Goal: Task Accomplishment & Management: Manage account settings

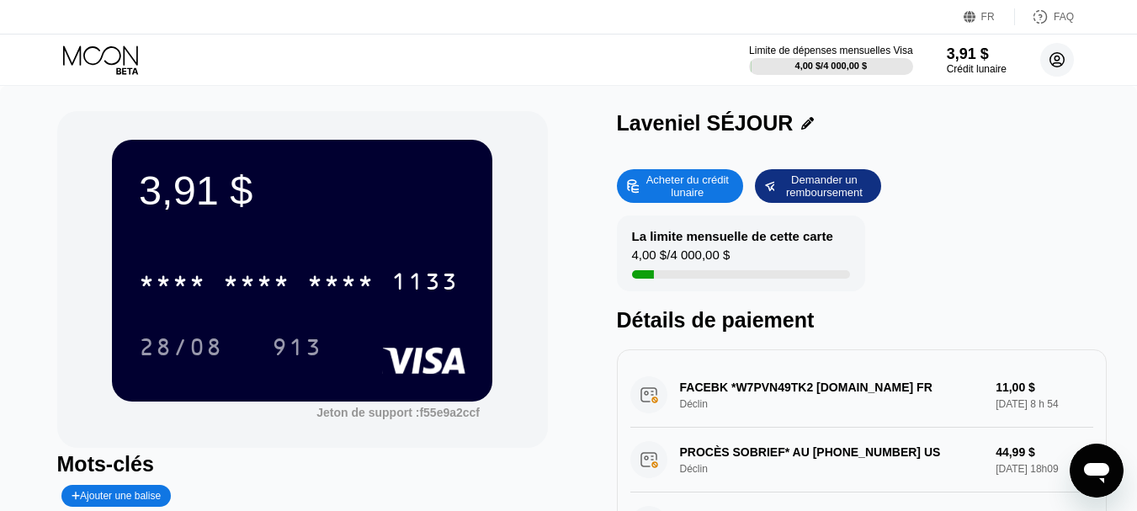
click at [1048, 62] on circle at bounding box center [1057, 60] width 34 height 34
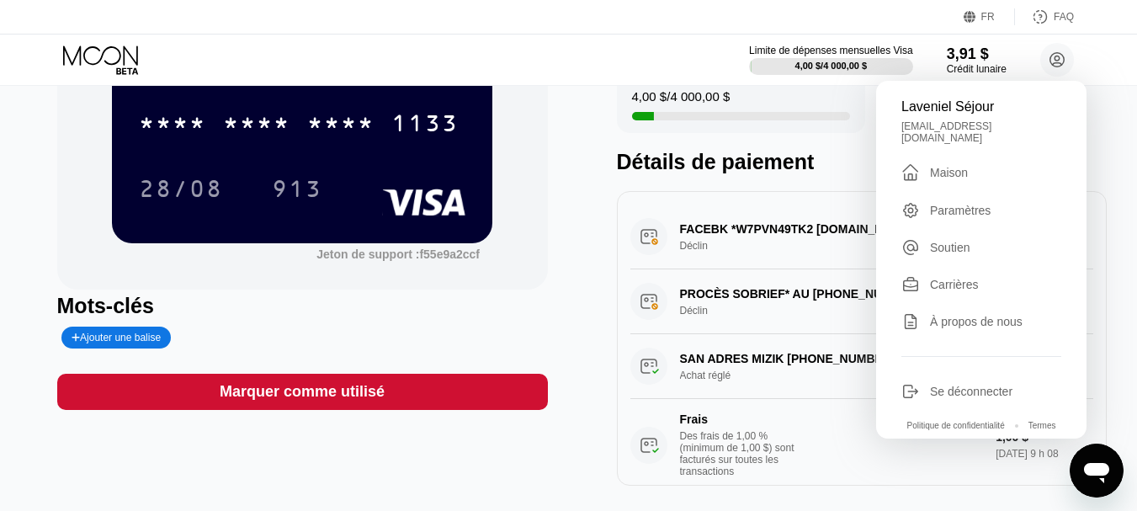
scroll to position [155, 0]
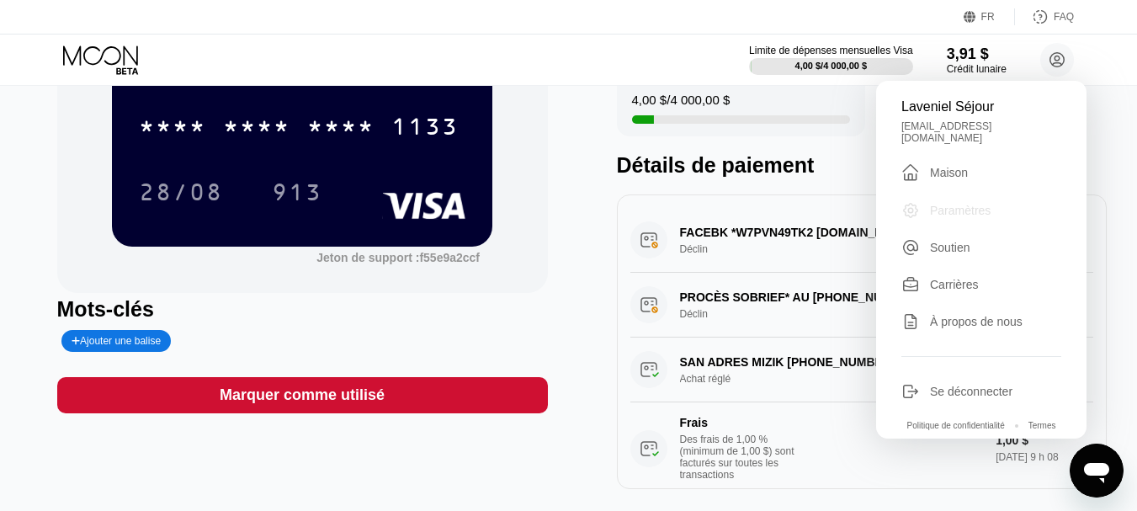
click at [951, 220] on div "Paramètres" at bounding box center [981, 210] width 160 height 19
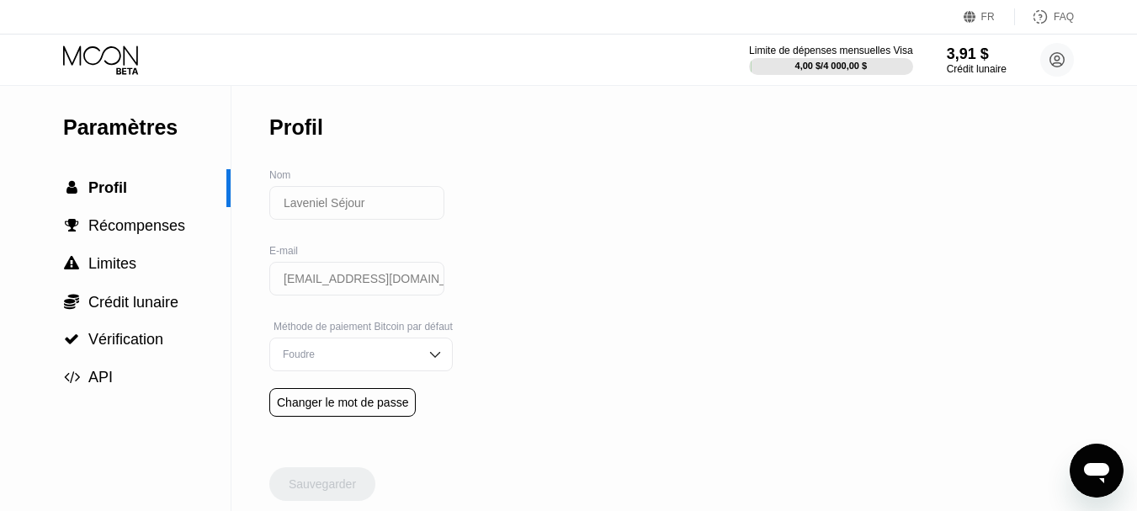
click at [353, 204] on input "Laveniel Séjour" at bounding box center [356, 203] width 175 height 34
click at [370, 207] on input "Laveniel Séjour" at bounding box center [356, 203] width 175 height 34
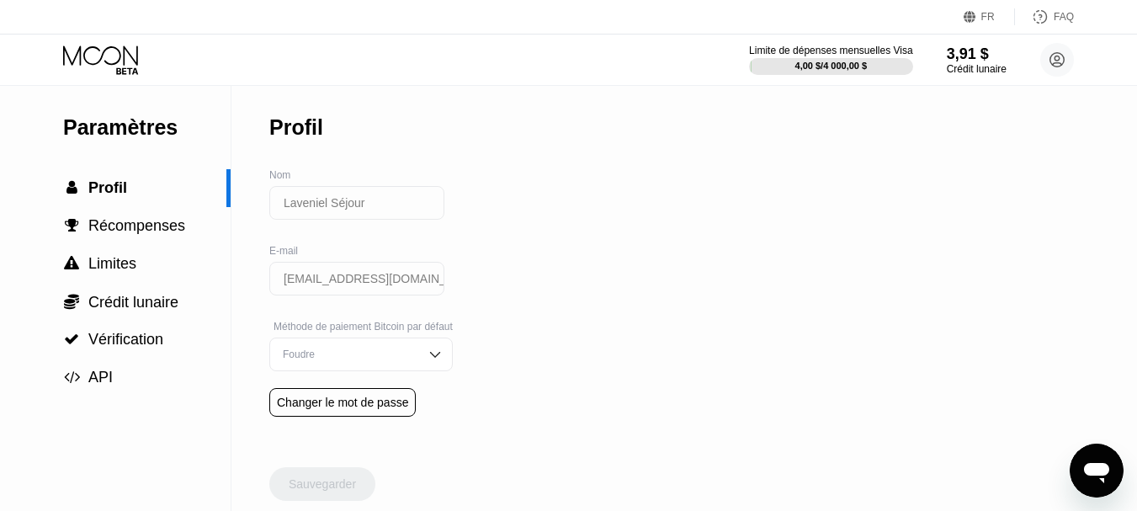
click at [370, 207] on input "Laveniel Séjour" at bounding box center [356, 203] width 175 height 34
drag, startPoint x: 370, startPoint y: 207, endPoint x: 305, endPoint y: 233, distance: 70.6
click at [305, 233] on div "Laveniel Séjour" at bounding box center [356, 211] width 175 height 50
click at [316, 197] on input "Laveniel Séjour" at bounding box center [356, 203] width 175 height 34
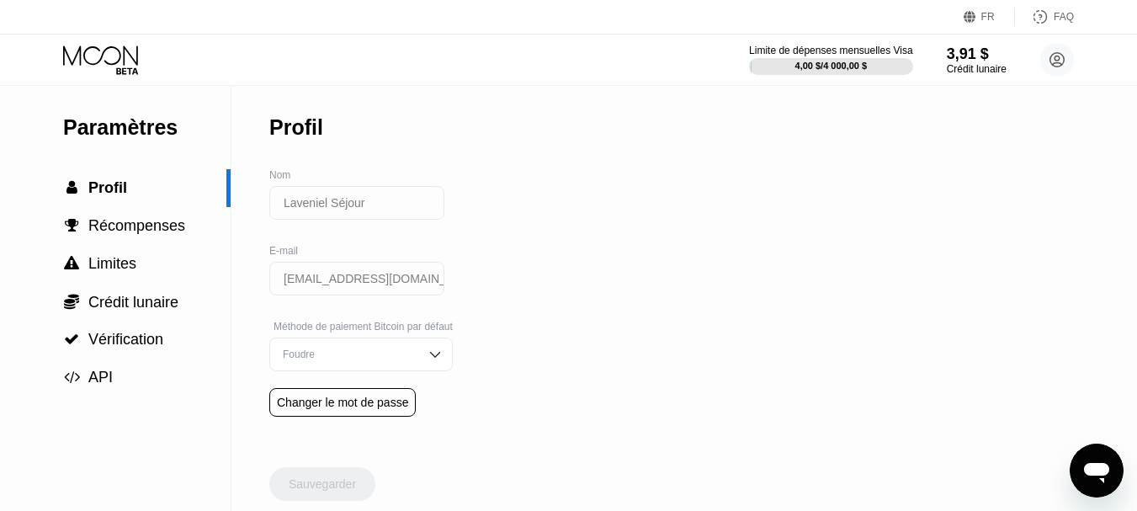
click at [338, 204] on input "Laveniel Séjour" at bounding box center [356, 203] width 175 height 34
drag, startPoint x: 332, startPoint y: 311, endPoint x: 352, endPoint y: 273, distance: 42.5
click at [352, 273] on div "[EMAIL_ADDRESS][DOMAIN_NAME]" at bounding box center [356, 287] width 175 height 50
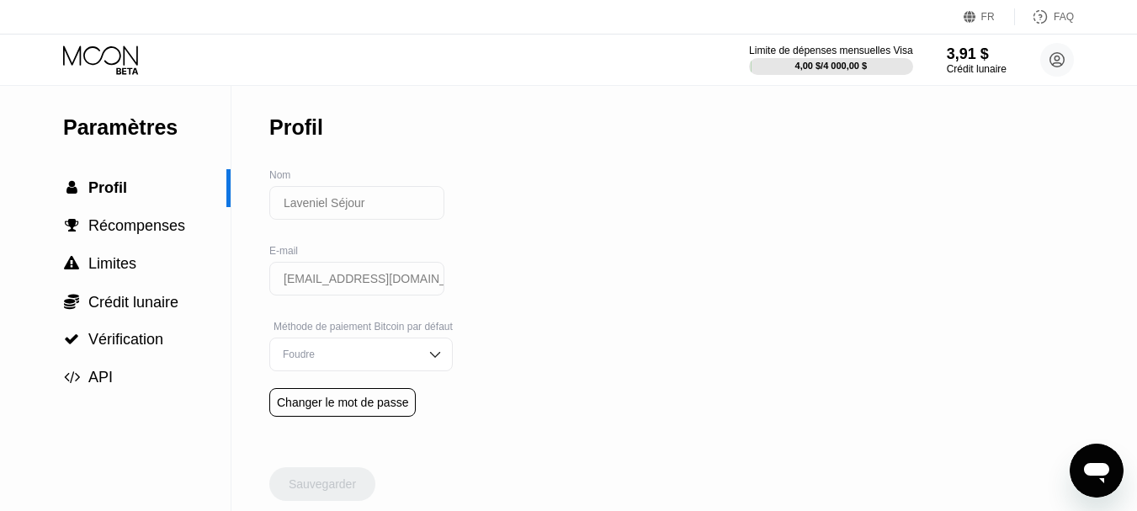
drag, startPoint x: 352, startPoint y: 273, endPoint x: 389, endPoint y: 346, distance: 81.3
click at [389, 346] on div "Profil Nom Laveniel Séjour E-mail grandepuissancelaveniel@gmail.com Méthode de …" at bounding box center [360, 260] width 183 height 348
click at [389, 346] on div "Foudre" at bounding box center [360, 354] width 183 height 34
click at [508, 342] on div "Paramètres  Profil  Récompenses  Limites  Crédit lunaire  Vérification  A…" at bounding box center [568, 298] width 1137 height 425
click at [1059, 60] on circle at bounding box center [1057, 60] width 34 height 34
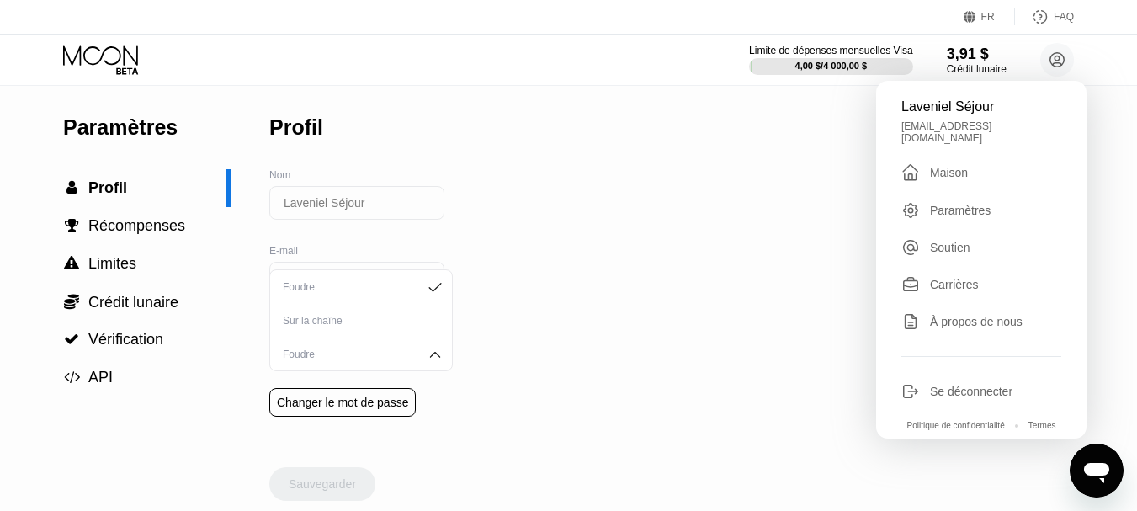
click at [749, 212] on div "Paramètres  Profil  Récompenses  Limites  Crédit lunaire  Vérification  A…" at bounding box center [568, 298] width 1137 height 425
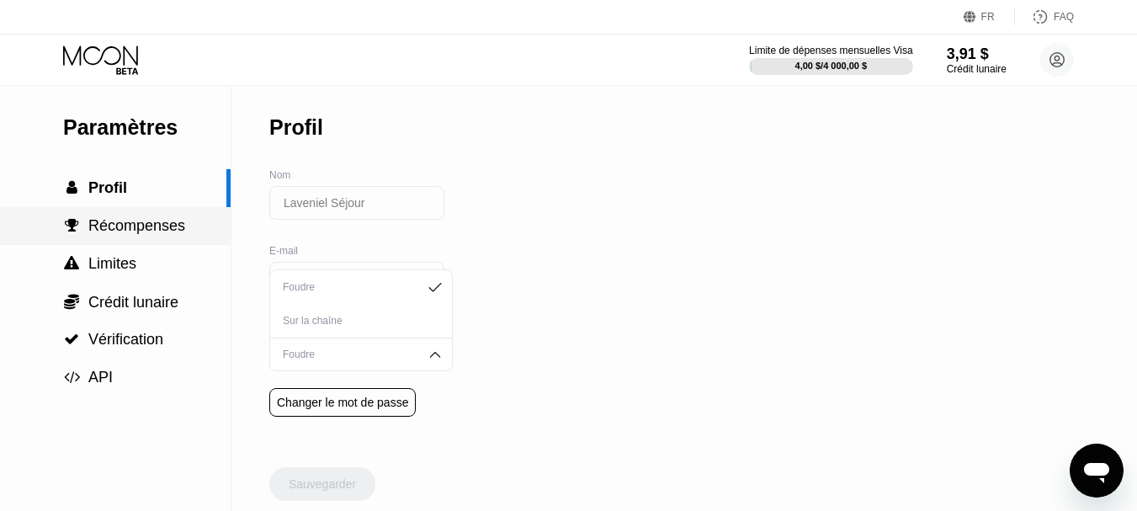
click at [155, 223] on font "Récompenses" at bounding box center [136, 225] width 97 height 17
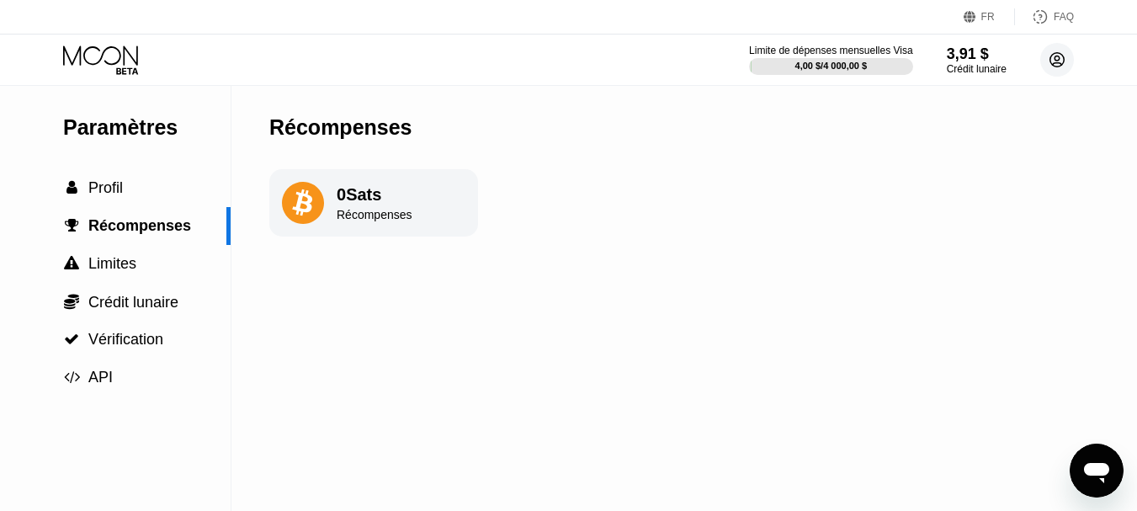
click at [1059, 66] on icon at bounding box center [1057, 60] width 14 height 14
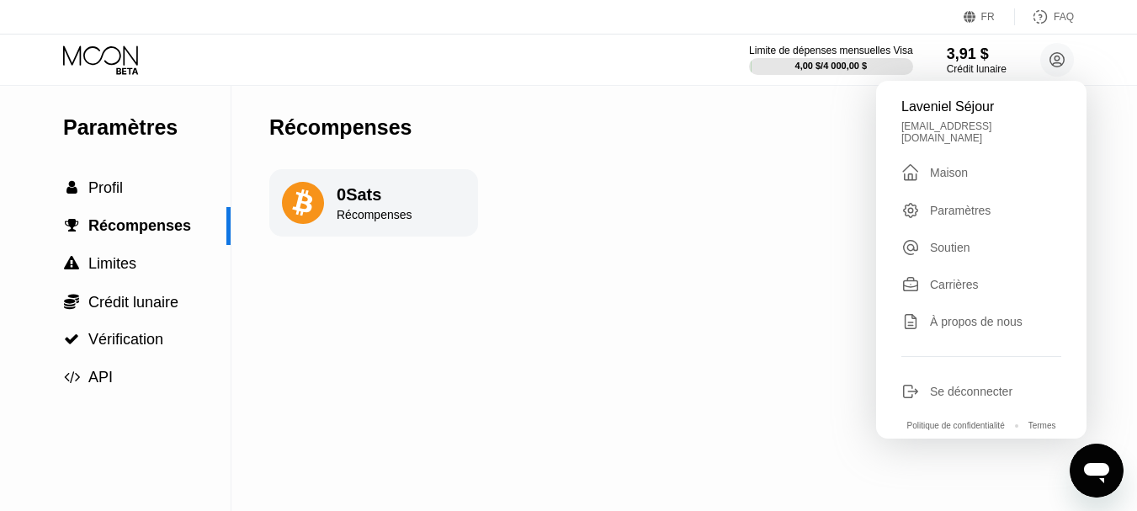
click at [952, 395] on font "Se déconnecter" at bounding box center [971, 391] width 82 height 13
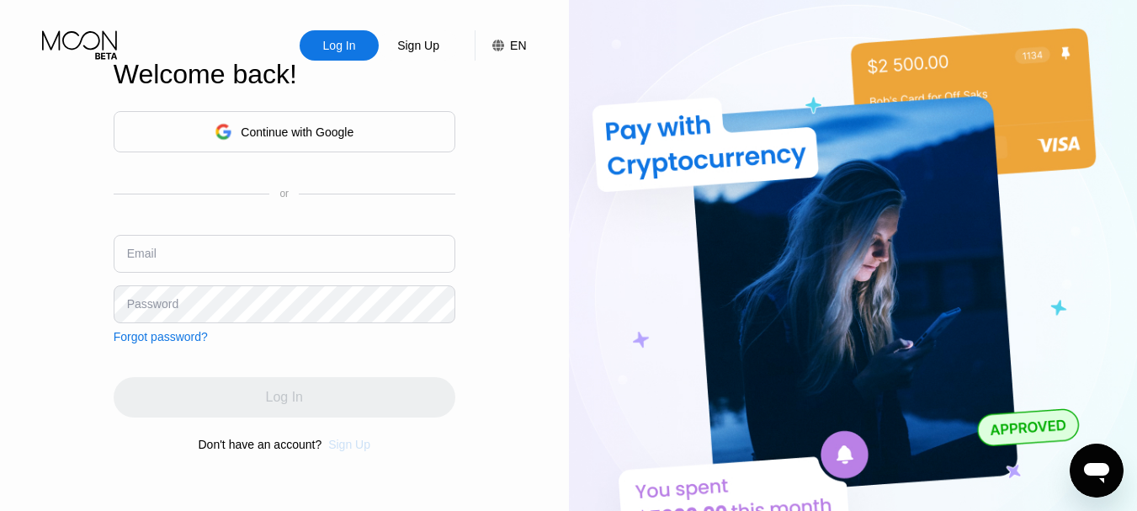
click at [347, 447] on div "Sign Up" at bounding box center [349, 444] width 42 height 13
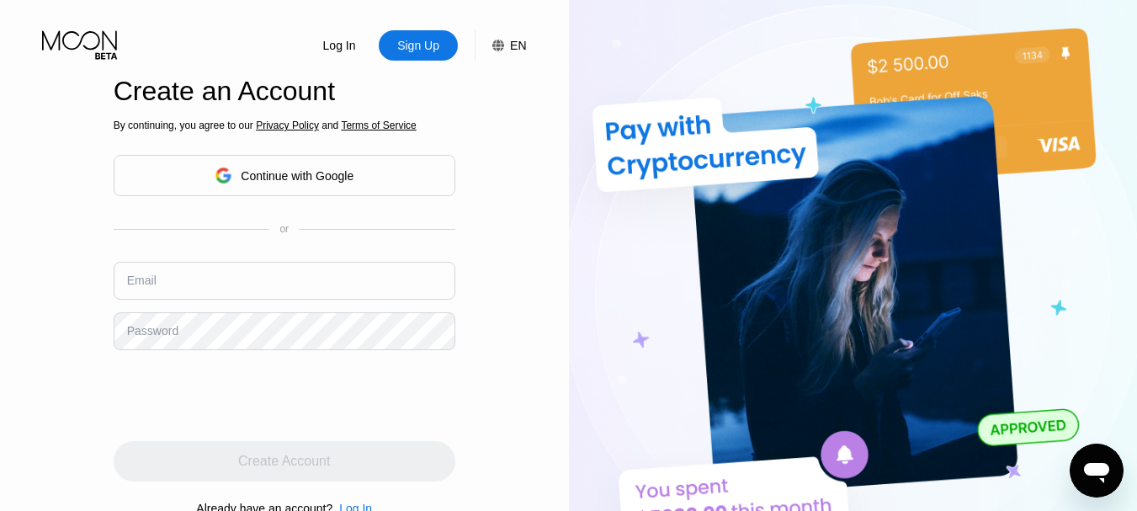
click at [276, 279] on input "text" at bounding box center [285, 281] width 342 height 38
click at [103, 342] on div "Log In Sign Up EN Language Select an item Save Create an Account By continuing,…" at bounding box center [284, 281] width 569 height 562
click at [236, 288] on input "Charlesstephane712@gmail.com" at bounding box center [285, 281] width 342 height 38
type input "Charlesstephane71@gmail.com"
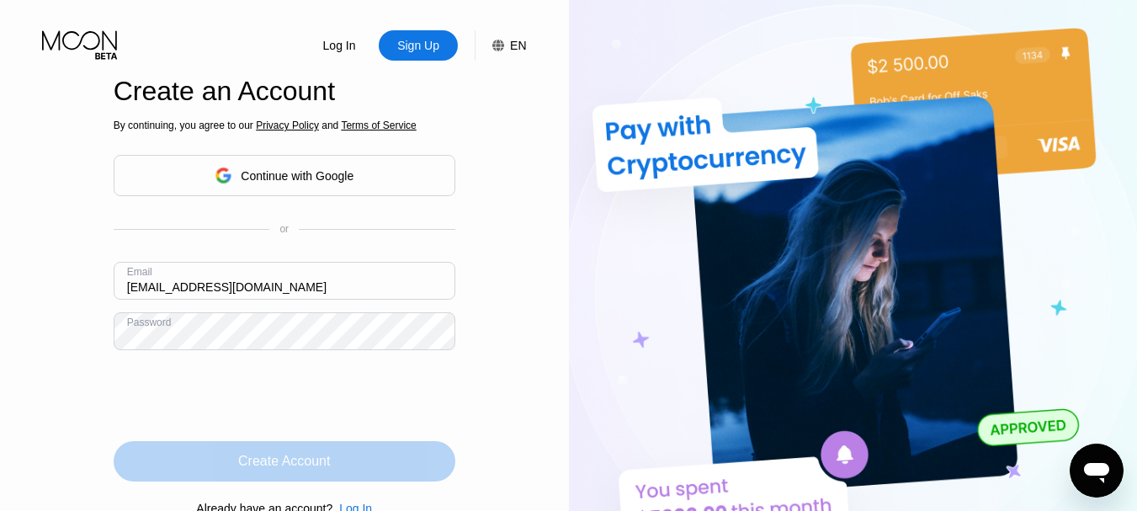
click at [226, 474] on div "Create Account" at bounding box center [285, 461] width 342 height 40
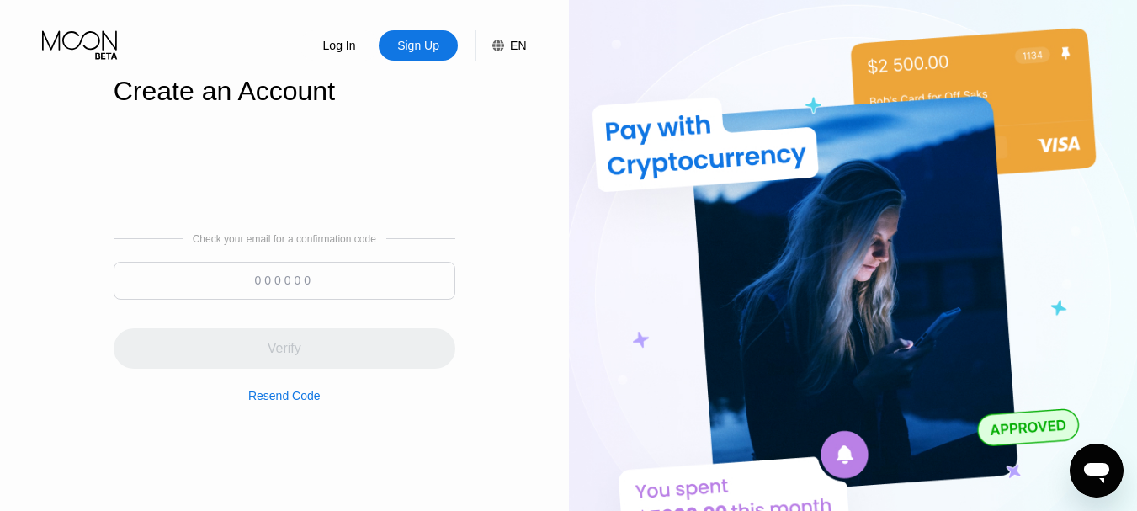
click at [412, 188] on div "Check your email for a confirmation code Verify Resend Code" at bounding box center [285, 317] width 342 height 405
click at [332, 40] on div "Log In" at bounding box center [339, 45] width 36 height 17
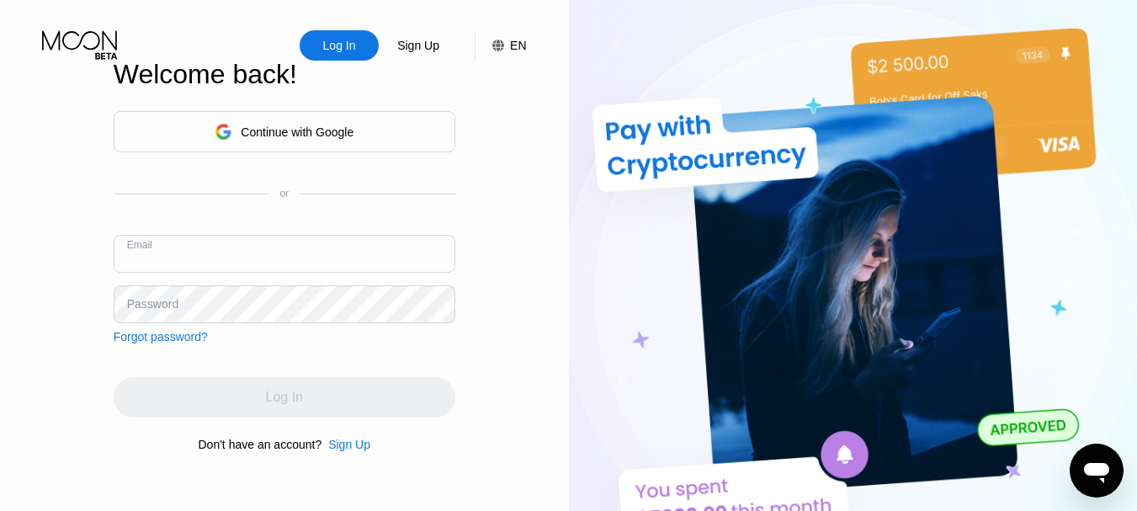
drag, startPoint x: 226, startPoint y: 259, endPoint x: 277, endPoint y: 268, distance: 52.0
click at [277, 268] on input "text" at bounding box center [285, 254] width 342 height 38
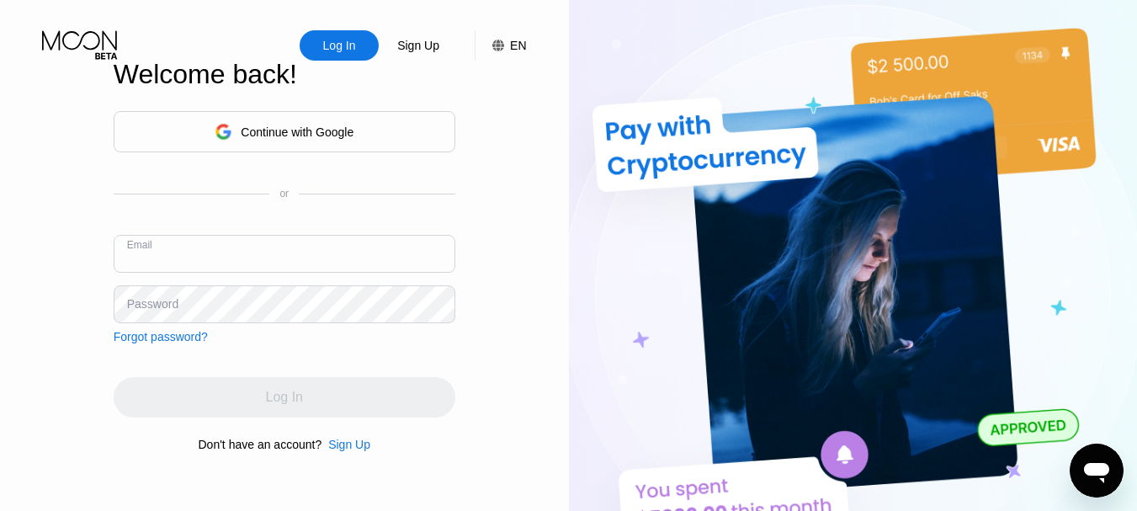
click at [277, 268] on input "text" at bounding box center [285, 254] width 342 height 38
drag, startPoint x: 277, startPoint y: 268, endPoint x: 384, endPoint y: 38, distance: 253.4
click at [384, 38] on div "Log In Sign Up EN Language Select an item Save Welcome back! Continue with Goog…" at bounding box center [284, 281] width 569 height 562
click at [291, 140] on div "Continue with Google" at bounding box center [284, 132] width 139 height 26
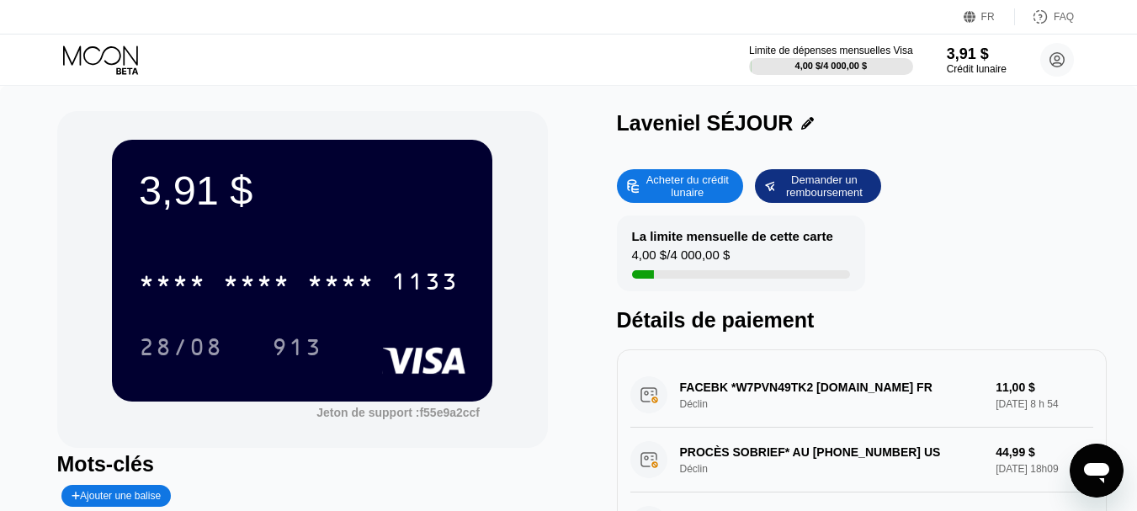
click at [801, 127] on icon at bounding box center [807, 123] width 13 height 13
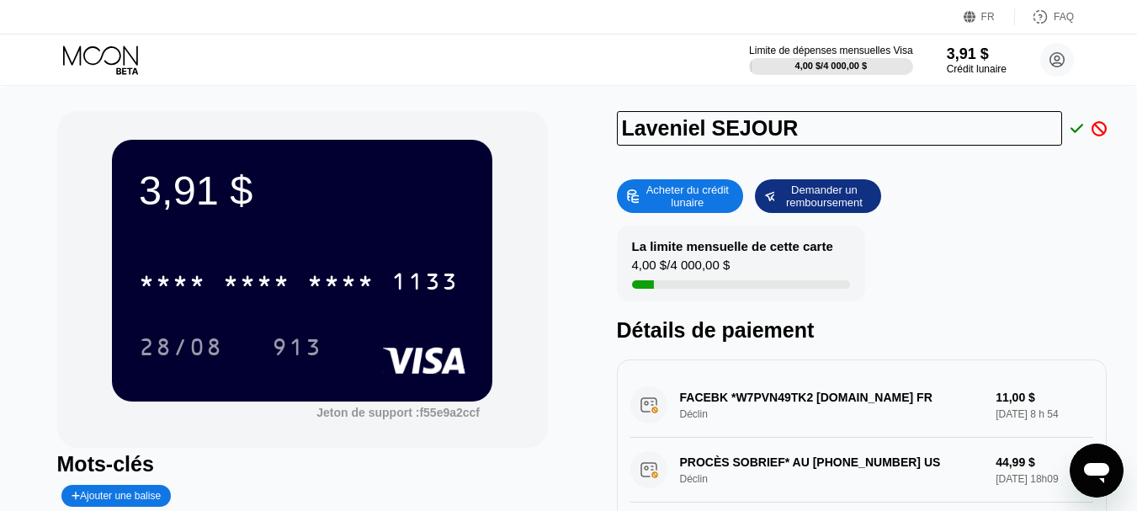
drag, startPoint x: 778, startPoint y: 129, endPoint x: 613, endPoint y: 146, distance: 165.8
click at [613, 146] on div "3,91 $ * * * * * * * * * * * * 1133 28/08 913 Jeton de support : f55e9a2ccf Mot…" at bounding box center [568, 382] width 1023 height 543
paste input "[PERSON_NAME]"
paste input "Stephane"
type input "Charles Stephane"
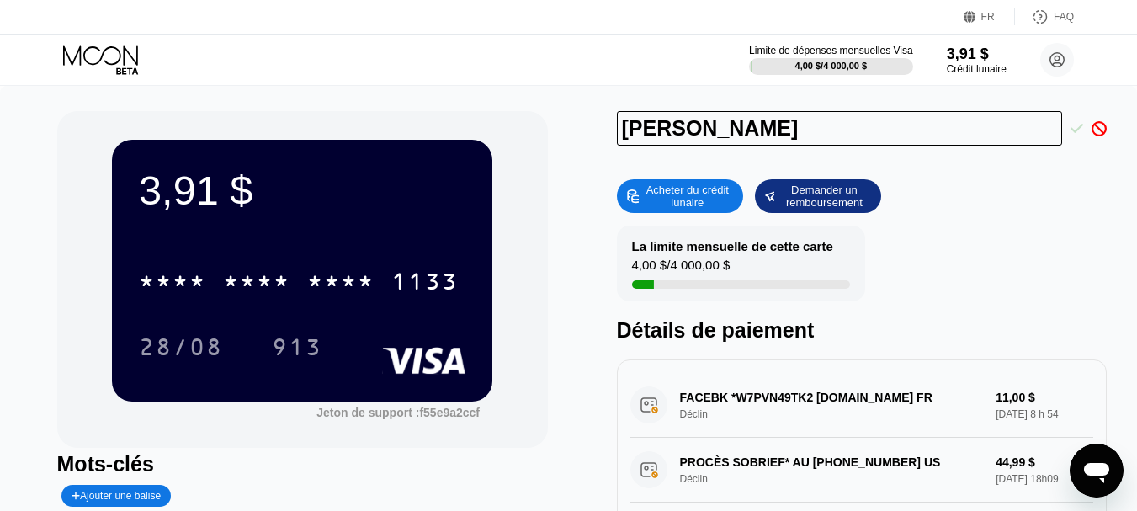
click at [1077, 130] on icon at bounding box center [1076, 128] width 13 height 9
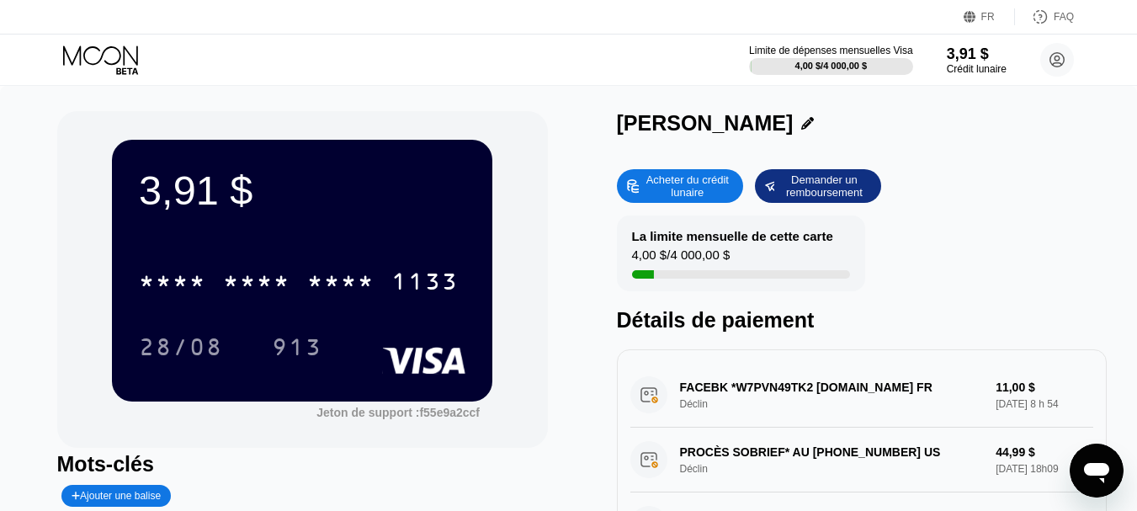
click at [1062, 178] on div "Acheter du crédit lunaire Demander un remboursement La limite mensuelle de cett…" at bounding box center [862, 402] width 491 height 483
click at [1053, 66] on icon at bounding box center [1057, 60] width 14 height 14
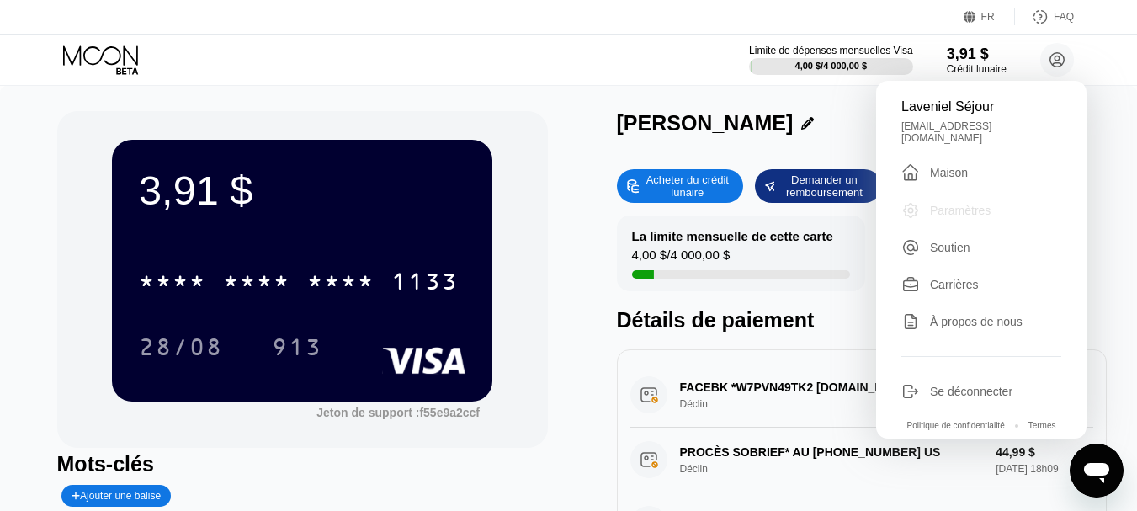
click at [948, 212] on font "Paramètres" at bounding box center [960, 210] width 61 height 13
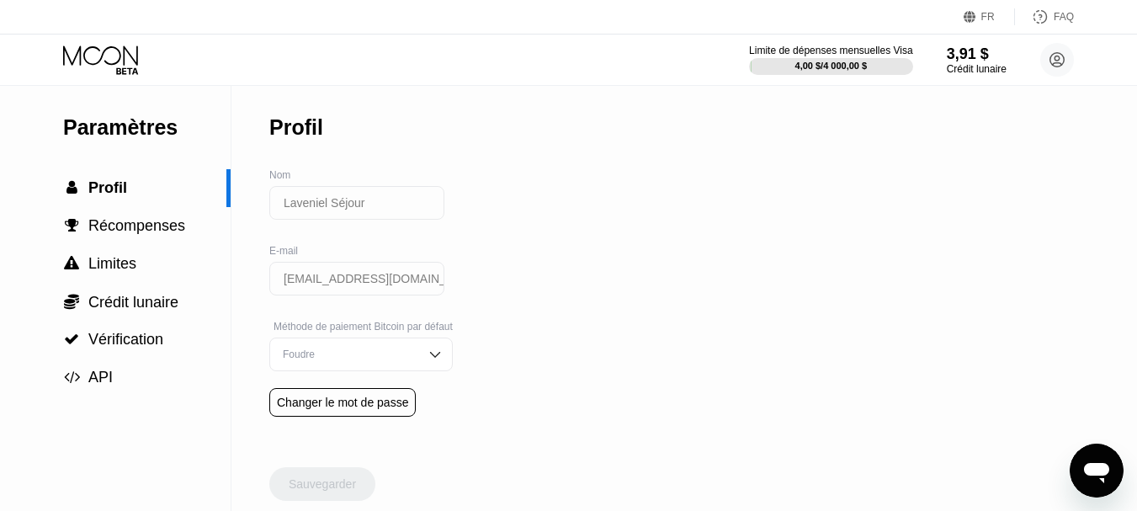
click at [359, 204] on input "Laveniel Séjour" at bounding box center [356, 203] width 175 height 34
click at [305, 268] on div "E-mail grandepuissancelaveniel@gmail.com" at bounding box center [360, 283] width 183 height 76
click at [391, 353] on div "Foudre" at bounding box center [360, 354] width 183 height 34
click at [601, 331] on div "Paramètres  Profil  Récompenses  Limites  Crédit lunaire  Vérification  A…" at bounding box center [568, 298] width 1137 height 425
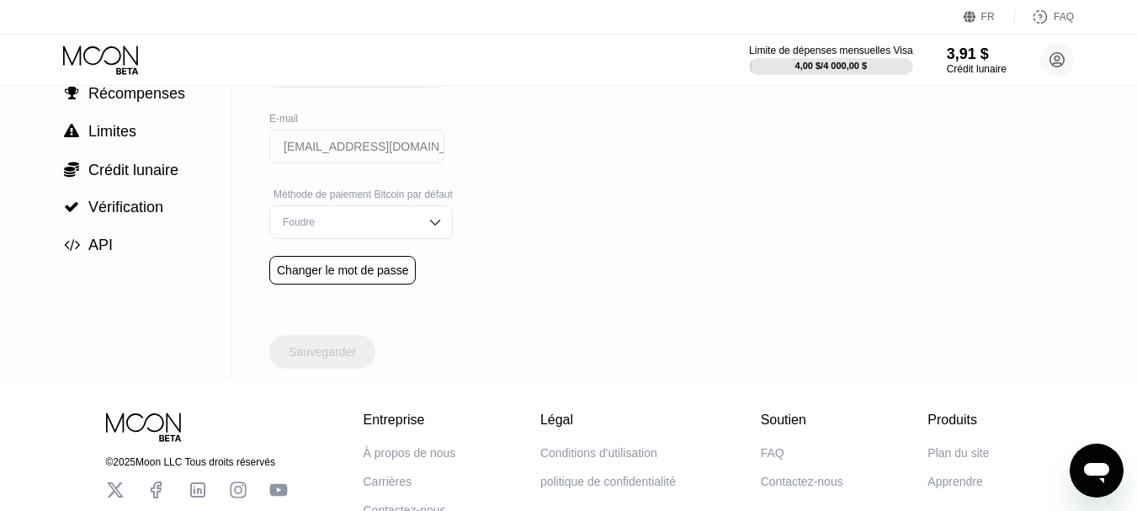
scroll to position [134, 0]
click at [348, 267] on div "Changer le mot de passe" at bounding box center [342, 268] width 146 height 29
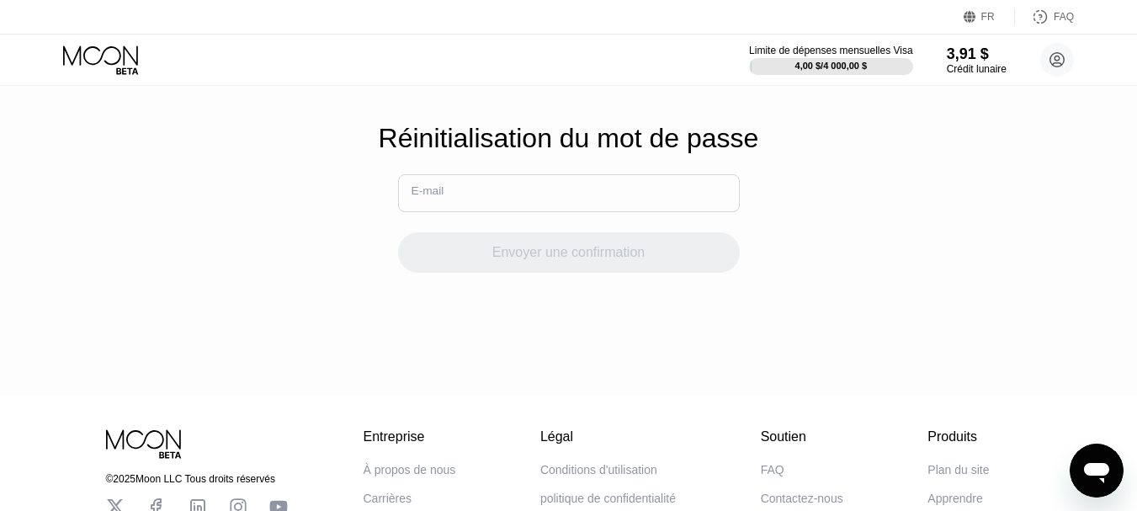
click at [537, 208] on input "text" at bounding box center [569, 193] width 342 height 38
type input "[EMAIL_ADDRESS][DOMAIN_NAME]"
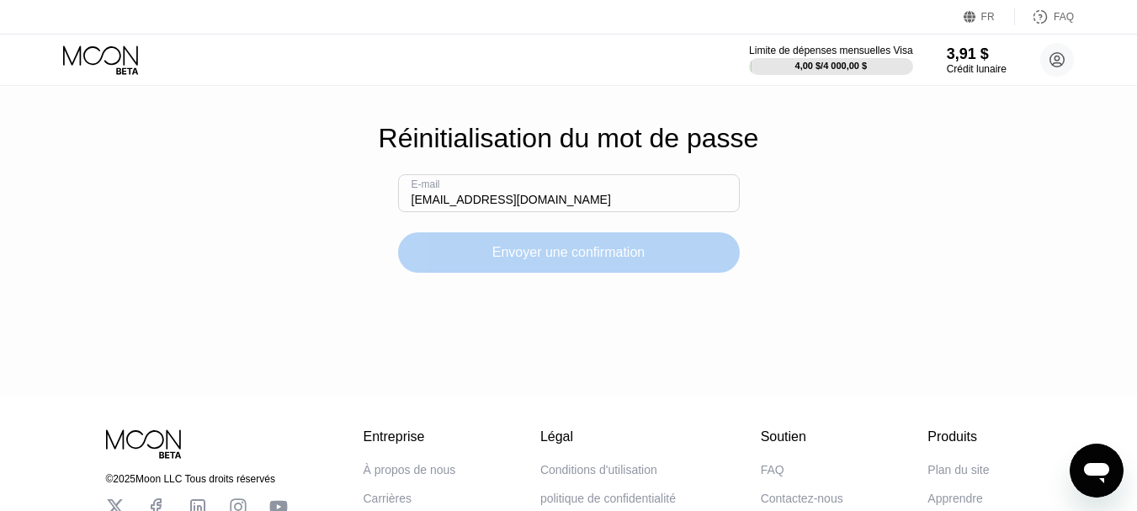
click at [556, 259] on font "Envoyer une confirmation" at bounding box center [568, 252] width 152 height 14
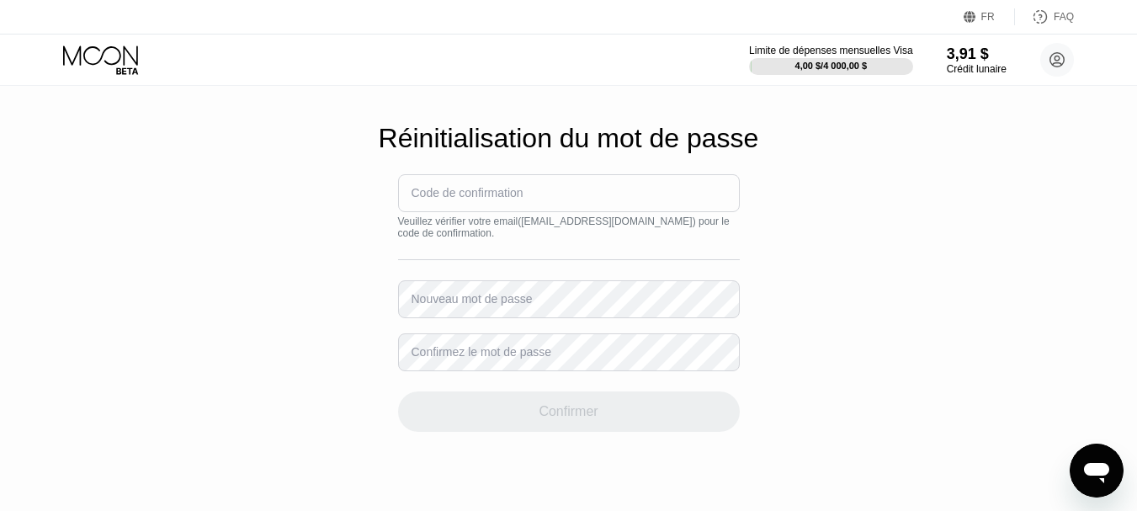
click at [470, 199] on font "Code de confirmation" at bounding box center [467, 192] width 112 height 13
click at [448, 199] on font "Code de confirmation" at bounding box center [467, 192] width 112 height 13
click at [481, 199] on font "Code de confirmation" at bounding box center [467, 192] width 112 height 13
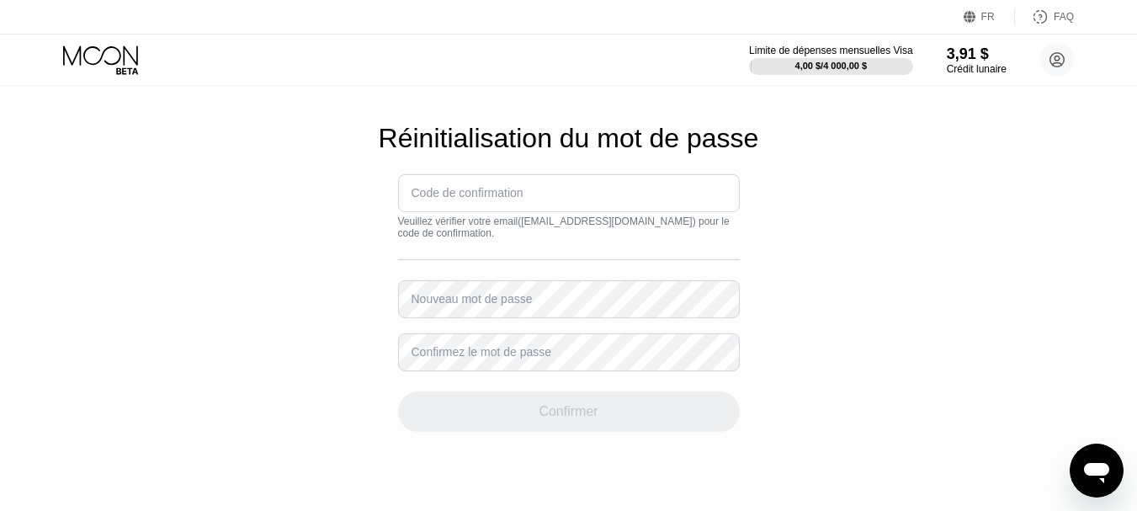
click at [481, 199] on font "Code de confirmation" at bounding box center [467, 192] width 112 height 13
drag, startPoint x: 481, startPoint y: 210, endPoint x: 462, endPoint y: 205, distance: 20.0
click at [462, 199] on font "Code de confirmation" at bounding box center [467, 192] width 112 height 13
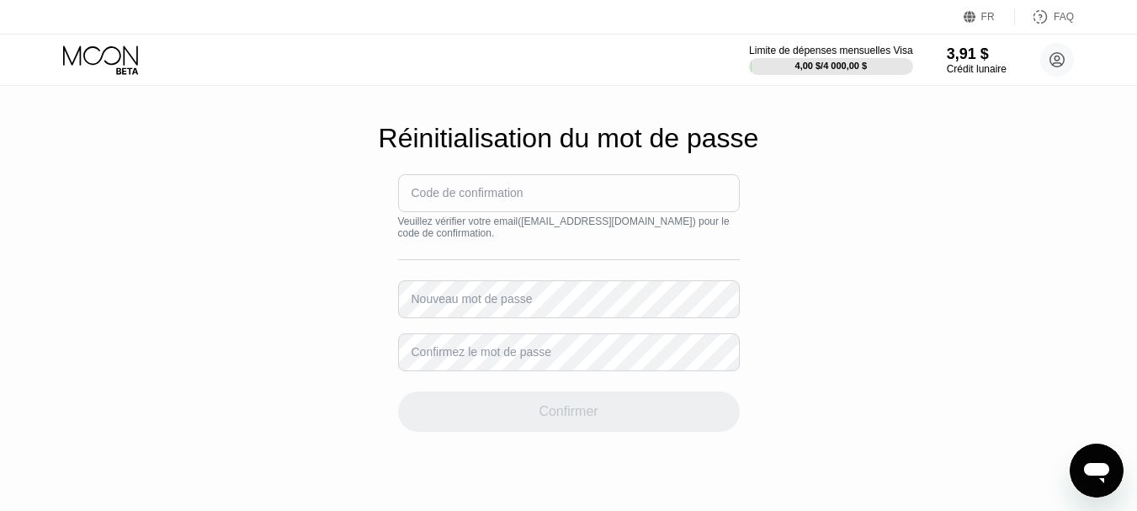
drag, startPoint x: 462, startPoint y: 205, endPoint x: 486, endPoint y: 205, distance: 23.6
click at [486, 199] on font "Code de confirmation" at bounding box center [467, 192] width 112 height 13
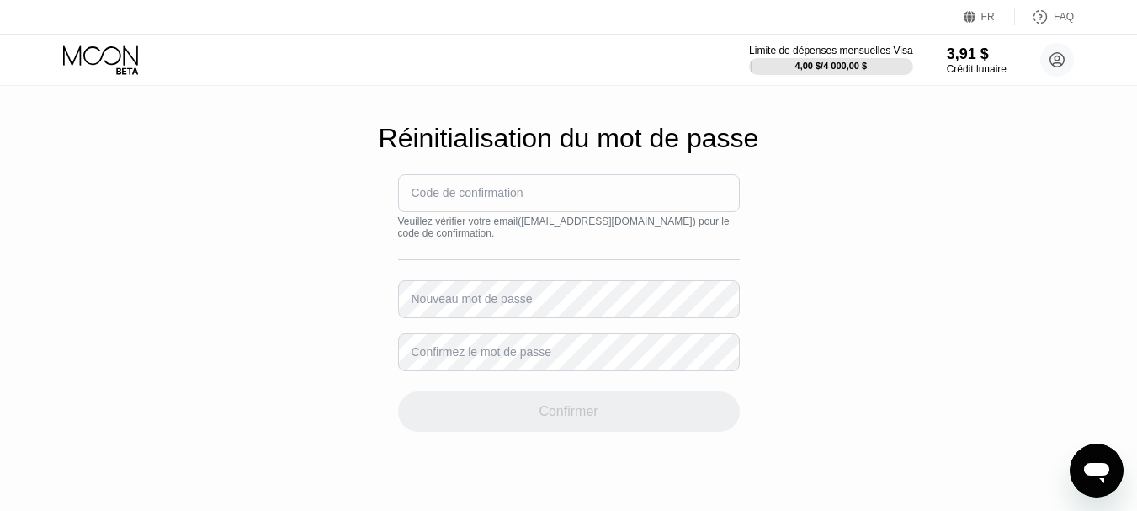
drag, startPoint x: 486, startPoint y: 205, endPoint x: 341, endPoint y: 11, distance: 242.3
click at [341, 11] on div "FR Langue Sélectionnez un élément Sauvegarder FAQ Limite de dépenses mensuelles…" at bounding box center [568, 255] width 1137 height 511
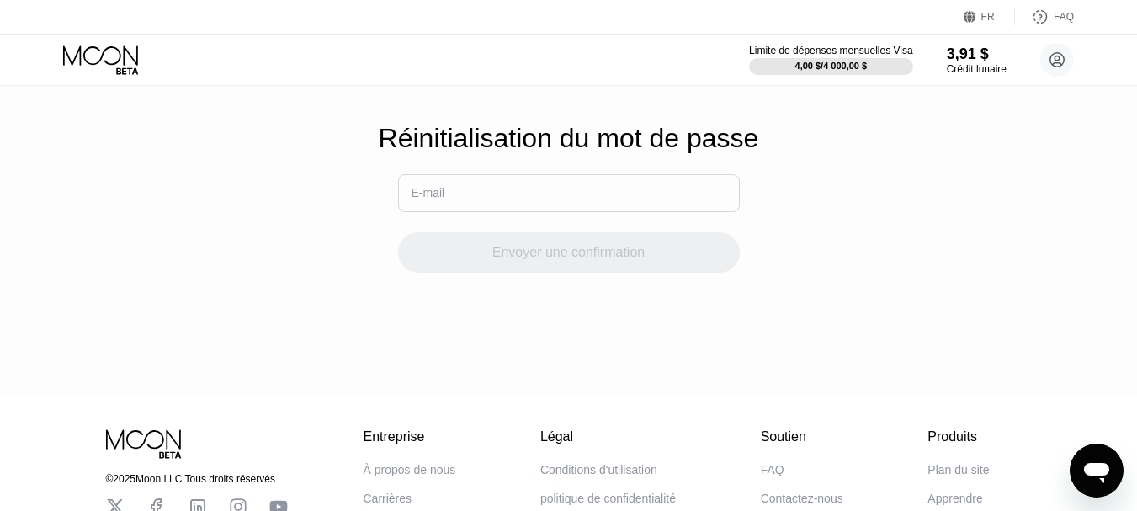
click at [503, 202] on input "text" at bounding box center [569, 193] width 342 height 38
type input "[EMAIL_ADDRESS][DOMAIN_NAME]"
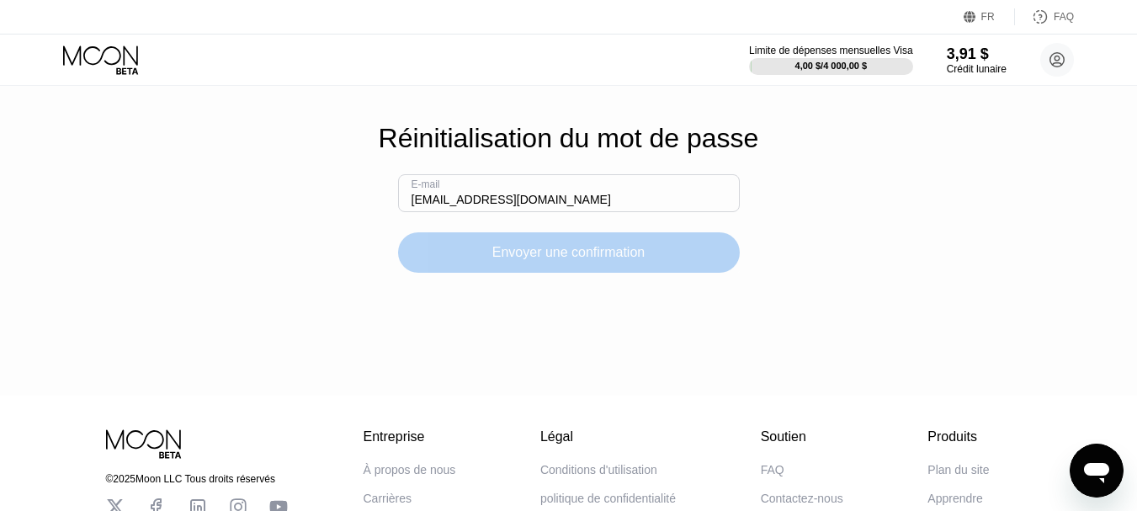
click at [581, 259] on font "Envoyer une confirmation" at bounding box center [568, 252] width 152 height 14
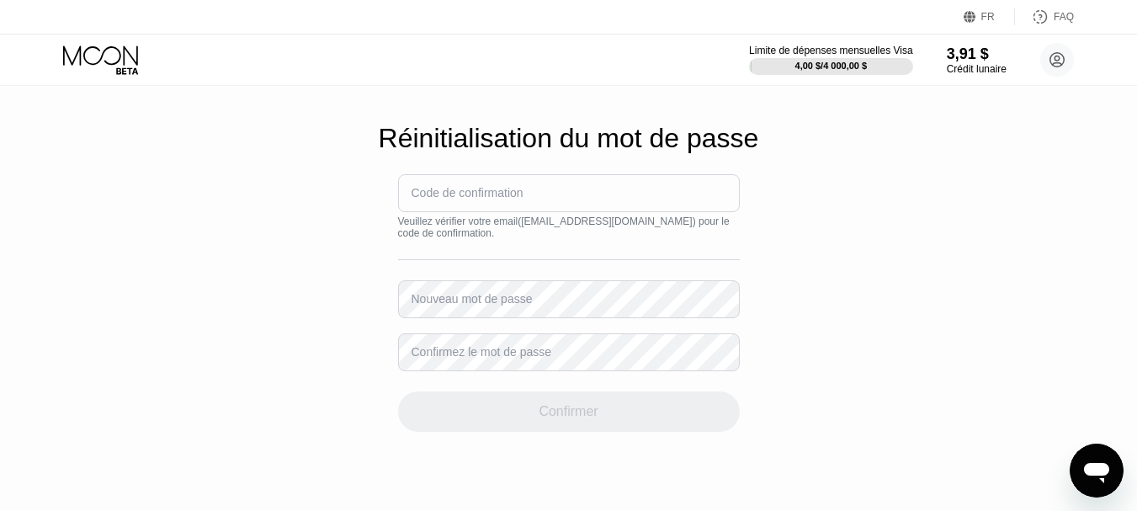
click at [451, 199] on font "Code de confirmation" at bounding box center [467, 192] width 112 height 13
click at [434, 199] on font "Code de confirmation" at bounding box center [467, 192] width 112 height 13
drag, startPoint x: 434, startPoint y: 204, endPoint x: 348, endPoint y: 261, distance: 103.4
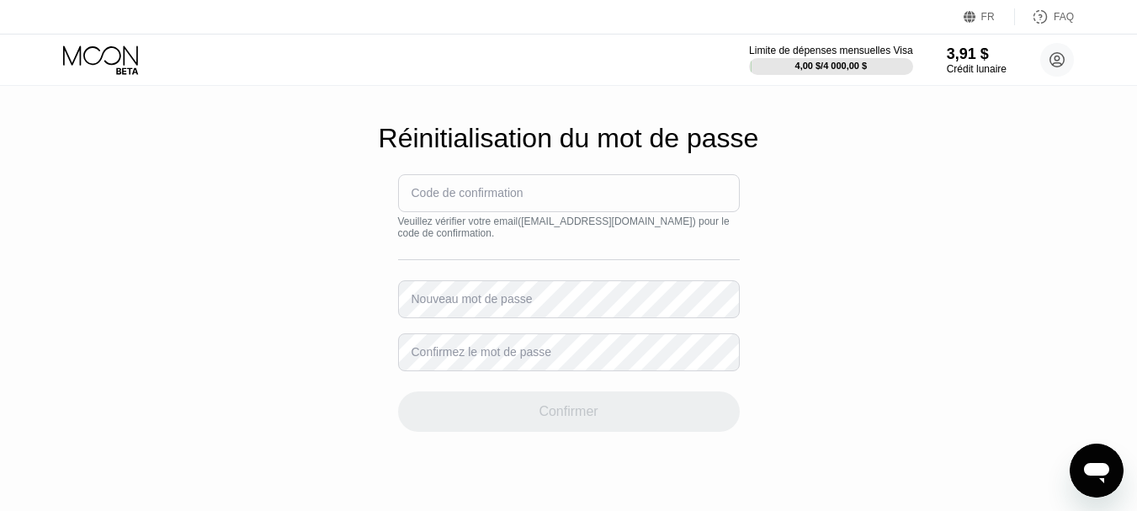
click at [348, 261] on div "Réinitialisation du mot de passe Code de confirmation Veuillez vérifier votre e…" at bounding box center [568, 277] width 1137 height 555
click at [489, 199] on font "Code de confirmation" at bounding box center [467, 192] width 112 height 13
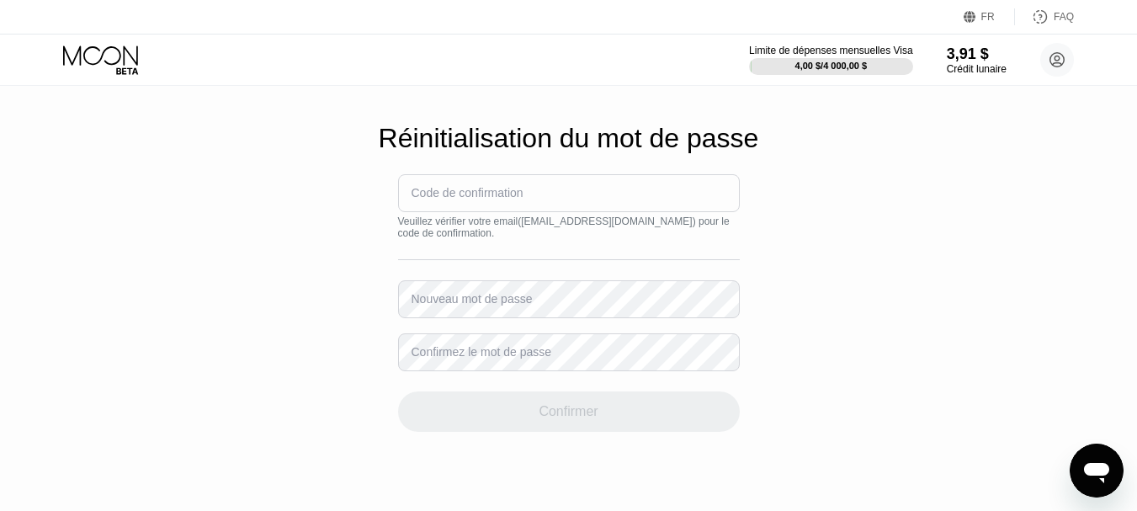
click at [489, 199] on font "Code de confirmation" at bounding box center [467, 192] width 112 height 13
click at [526, 384] on div "Code de confirmation Veuillez vérifier votre email ( grandepuissancelaveniel@gm…" at bounding box center [569, 302] width 342 height 257
drag, startPoint x: 489, startPoint y: 199, endPoint x: 485, endPoint y: 346, distance: 146.5
click at [483, 353] on div "Confirmez le mot de passe" at bounding box center [569, 352] width 342 height 38
click at [485, 199] on font "Code de confirmation" at bounding box center [467, 192] width 112 height 13
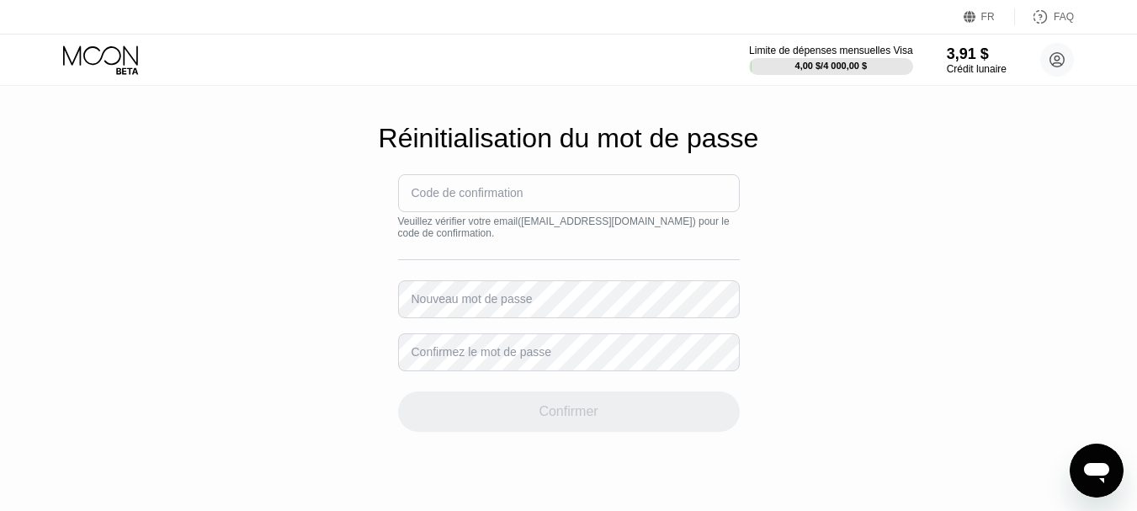
click at [485, 199] on font "Code de confirmation" at bounding box center [467, 192] width 112 height 13
drag, startPoint x: 485, startPoint y: 209, endPoint x: 472, endPoint y: 309, distance: 100.9
click at [472, 309] on div "Code de confirmation Veuillez vérifier votre email ( grandepuissancelaveniel@gm…" at bounding box center [569, 302] width 342 height 257
click at [472, 305] on font "Nouveau mot de passe" at bounding box center [471, 298] width 121 height 13
click at [460, 305] on font "Nouveau mot de passe" at bounding box center [471, 298] width 121 height 13
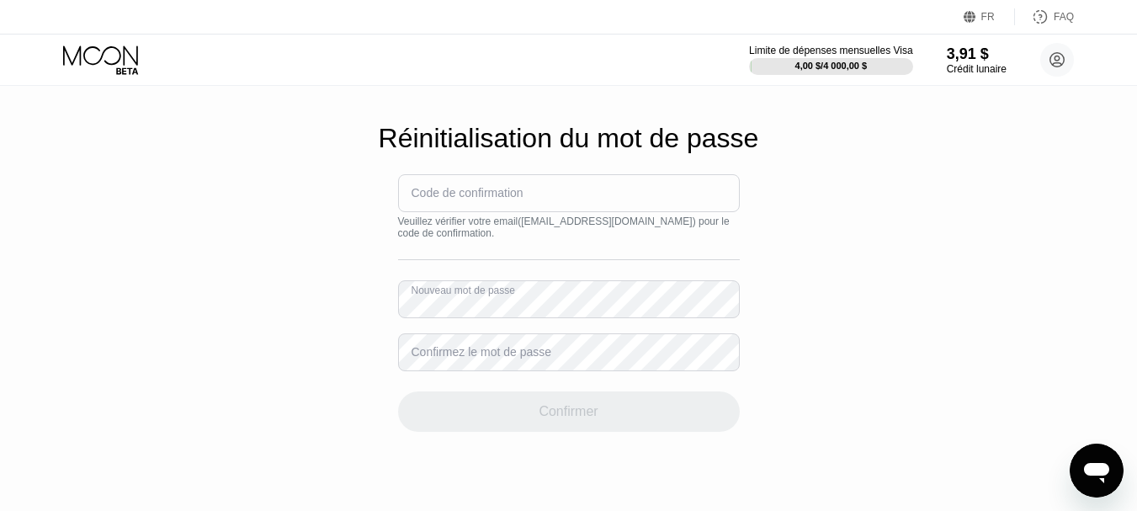
click at [465, 358] on font "Confirmez le mot de passe" at bounding box center [481, 351] width 141 height 13
click at [436, 358] on font "Confirmez le mot de passe" at bounding box center [481, 351] width 141 height 13
click at [476, 358] on font "Confirmez le mot de passe" at bounding box center [481, 351] width 141 height 13
click at [524, 358] on div "Confirmez le mot de passe" at bounding box center [569, 352] width 342 height 38
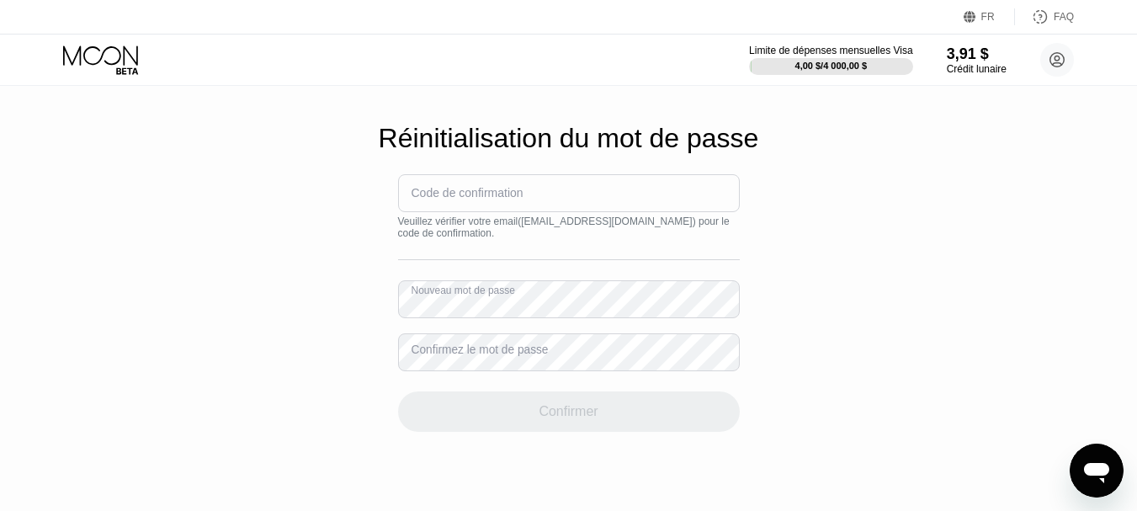
drag, startPoint x: 476, startPoint y: 369, endPoint x: 491, endPoint y: 359, distance: 17.0
click at [524, 358] on div "Confirmez le mot de passe" at bounding box center [569, 352] width 342 height 38
click at [536, 209] on input at bounding box center [569, 193] width 342 height 38
paste input "887861"
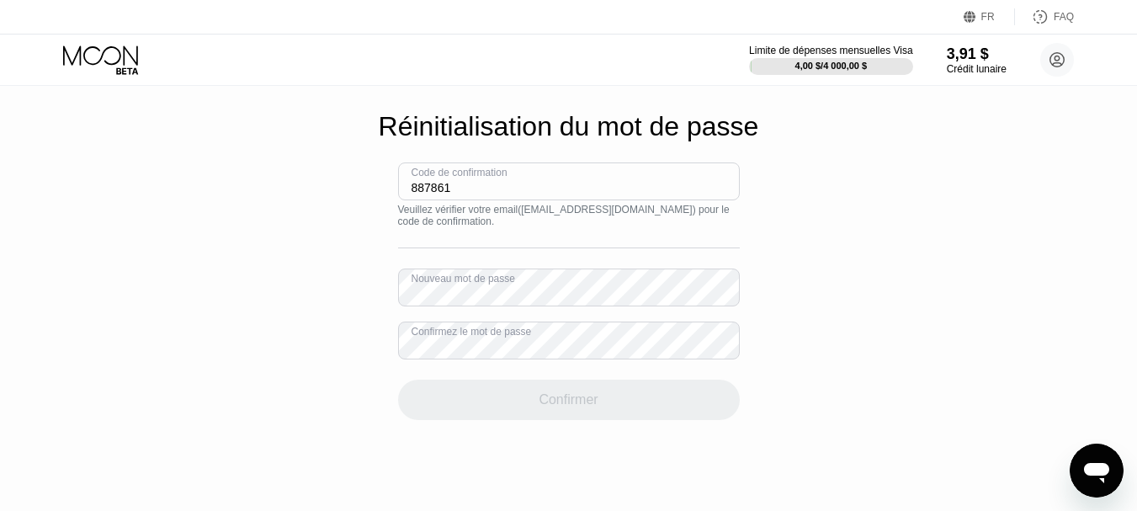
scroll to position [18, 0]
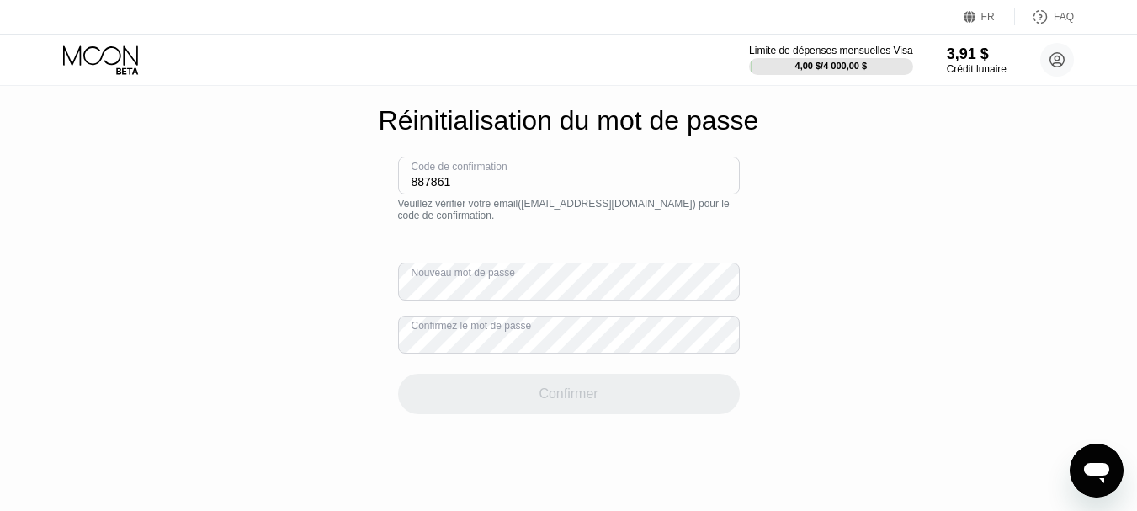
type input "887861"
click at [688, 414] on div "Confirmer" at bounding box center [569, 383] width 342 height 61
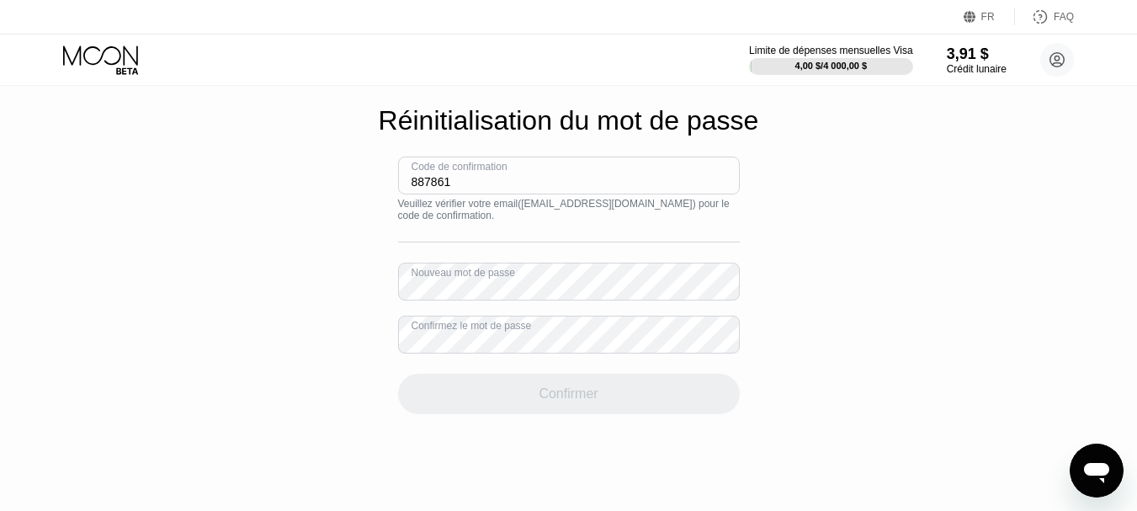
click at [688, 414] on div "Confirmer" at bounding box center [569, 383] width 342 height 61
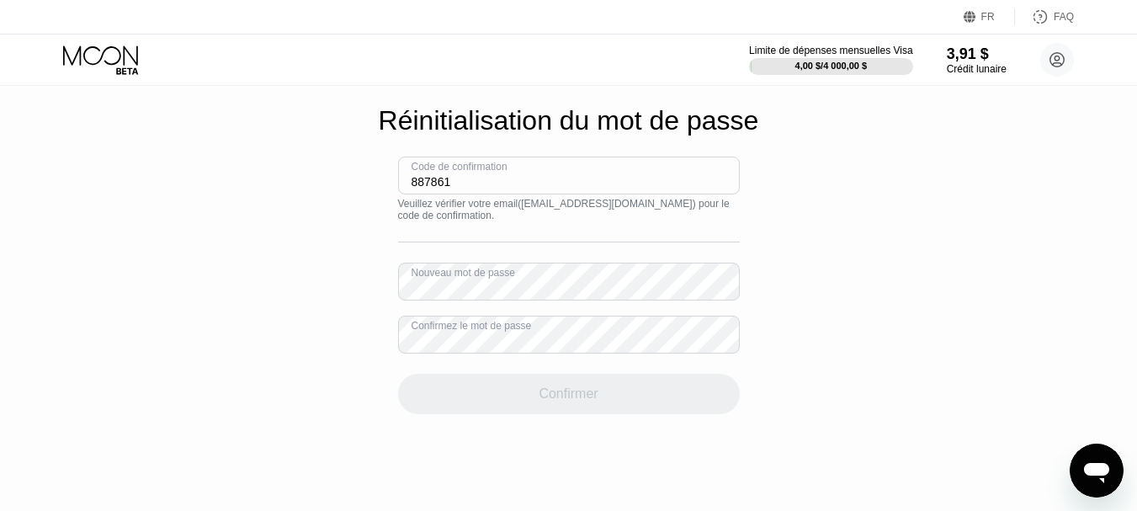
click at [688, 414] on div "Confirmer" at bounding box center [569, 383] width 342 height 61
